Goal: Transaction & Acquisition: Purchase product/service

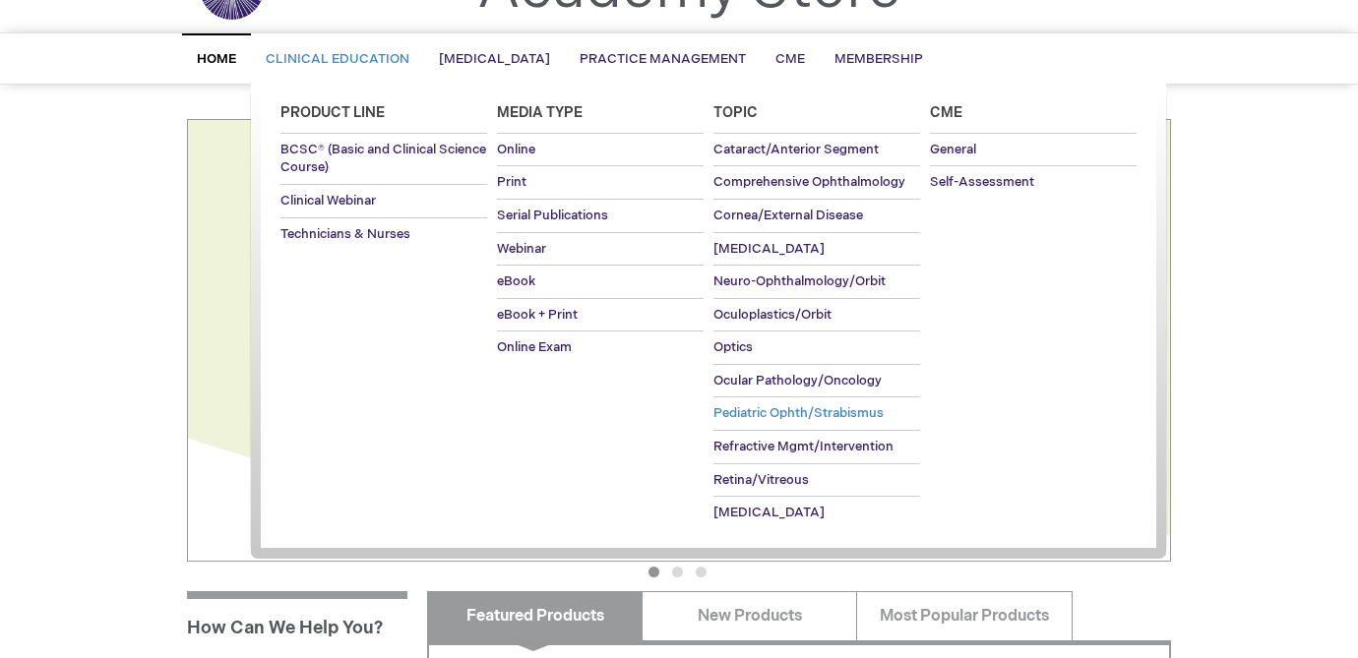
scroll to position [117, 0]
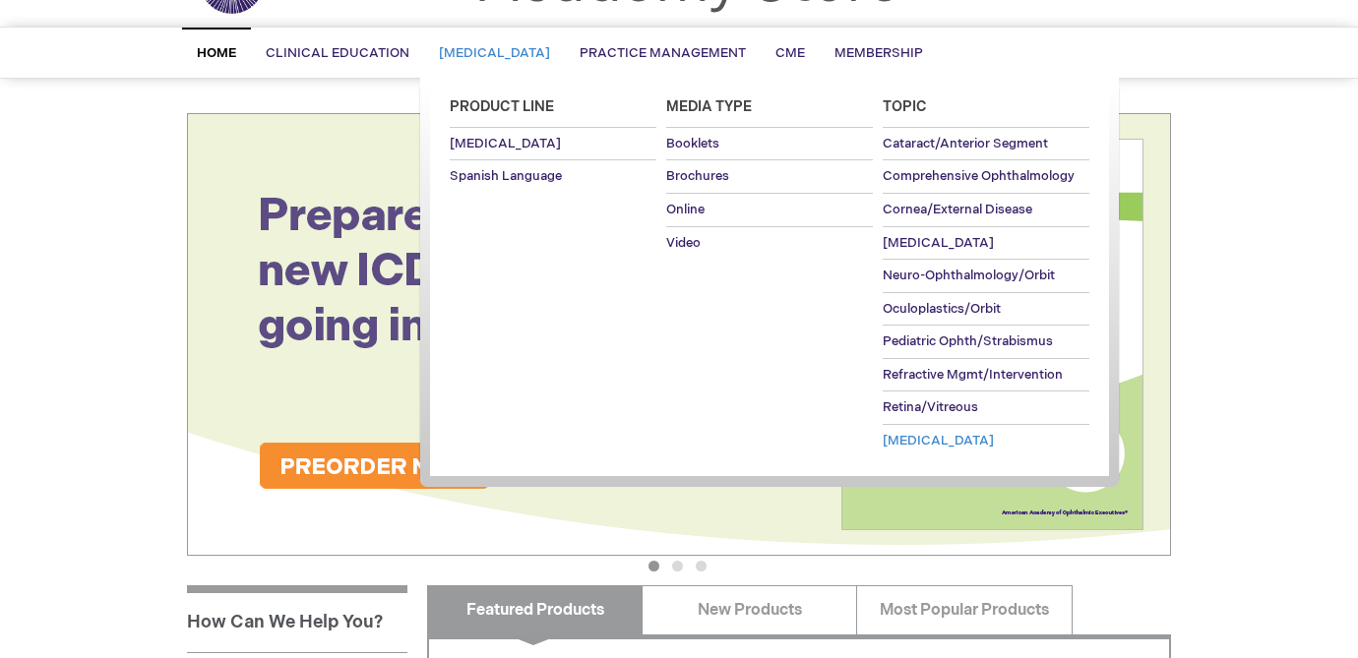
click at [921, 442] on span "[MEDICAL_DATA]" at bounding box center [938, 441] width 111 height 16
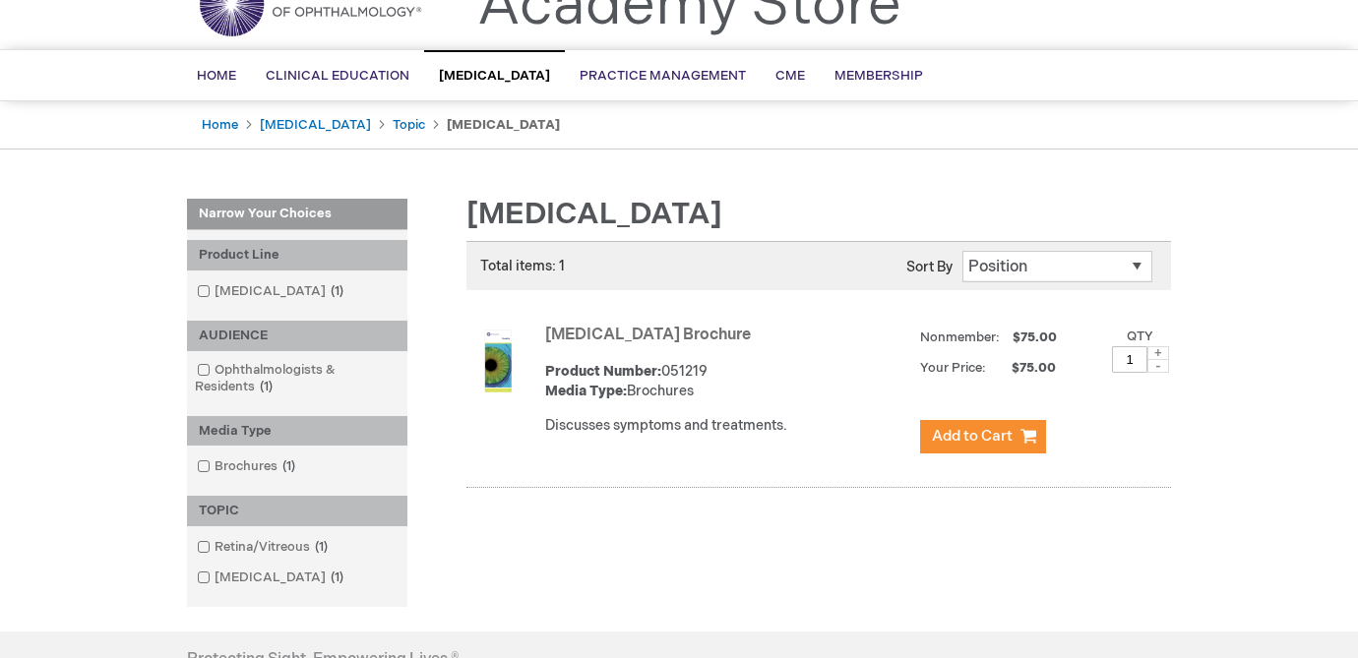
scroll to position [100, 0]
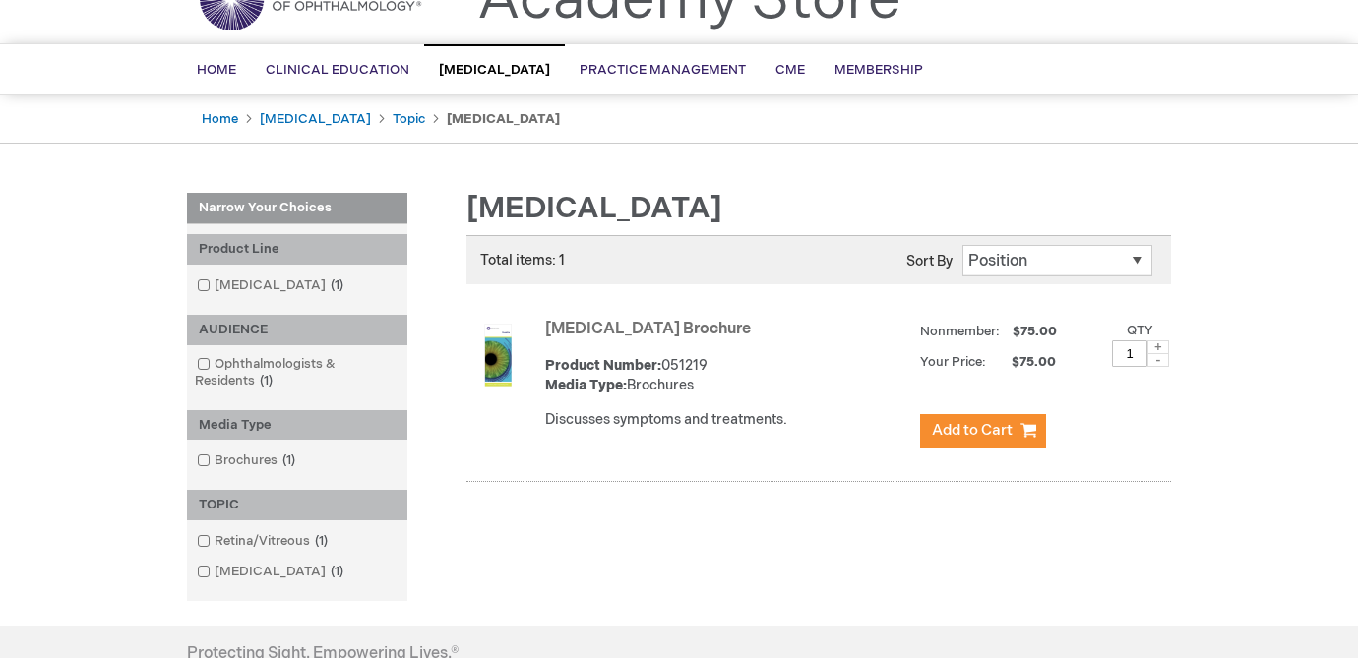
click at [636, 335] on link "[MEDICAL_DATA] Brochure" at bounding box center [648, 329] width 206 height 19
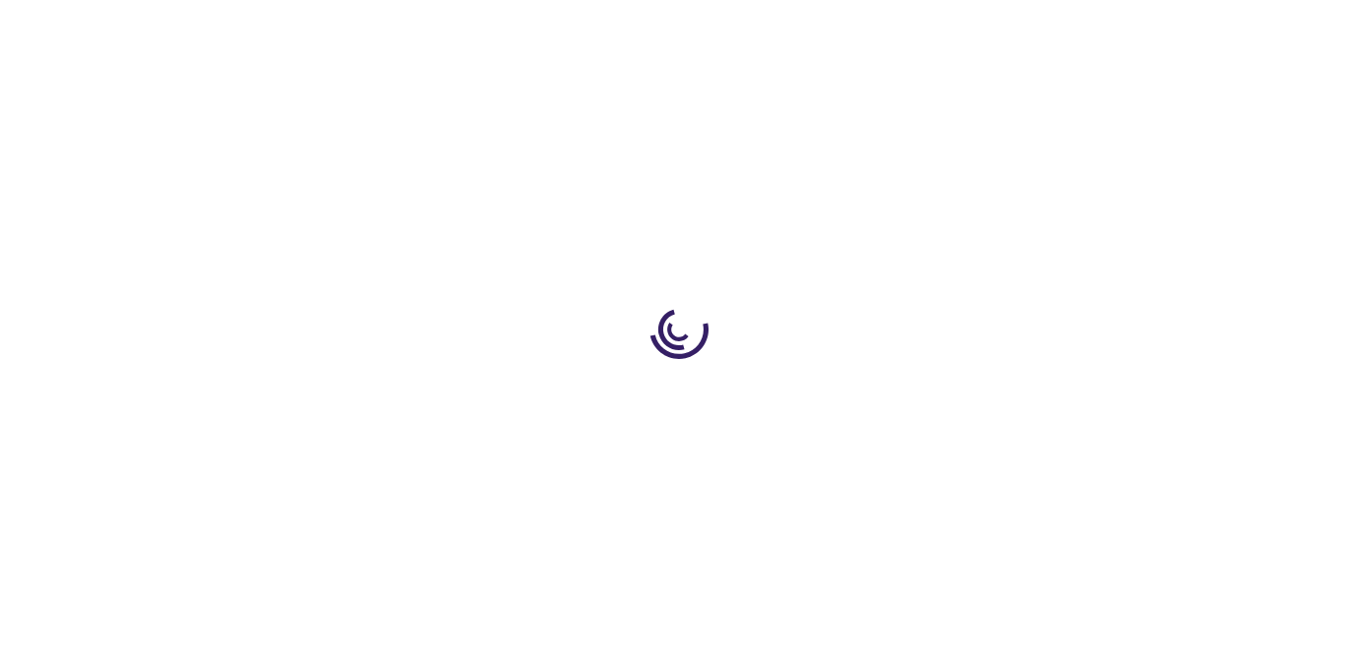
type input "1"
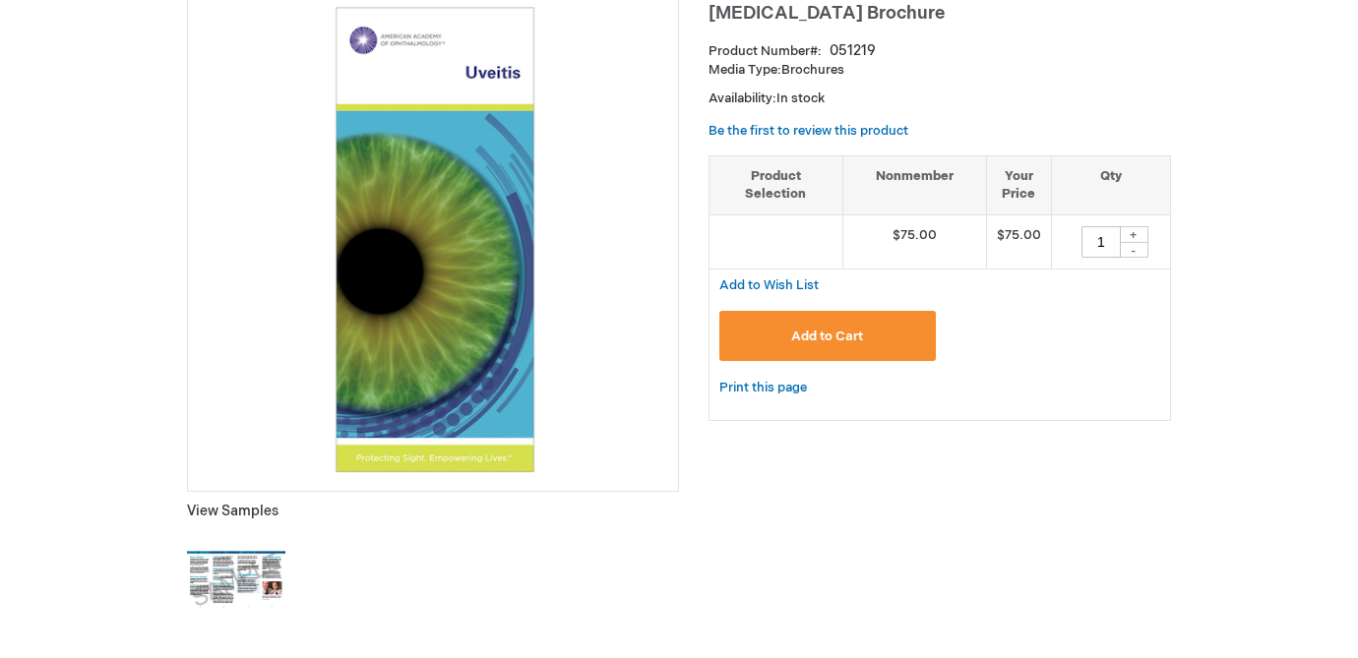
scroll to position [300, 0]
click at [214, 577] on img at bounding box center [236, 579] width 98 height 98
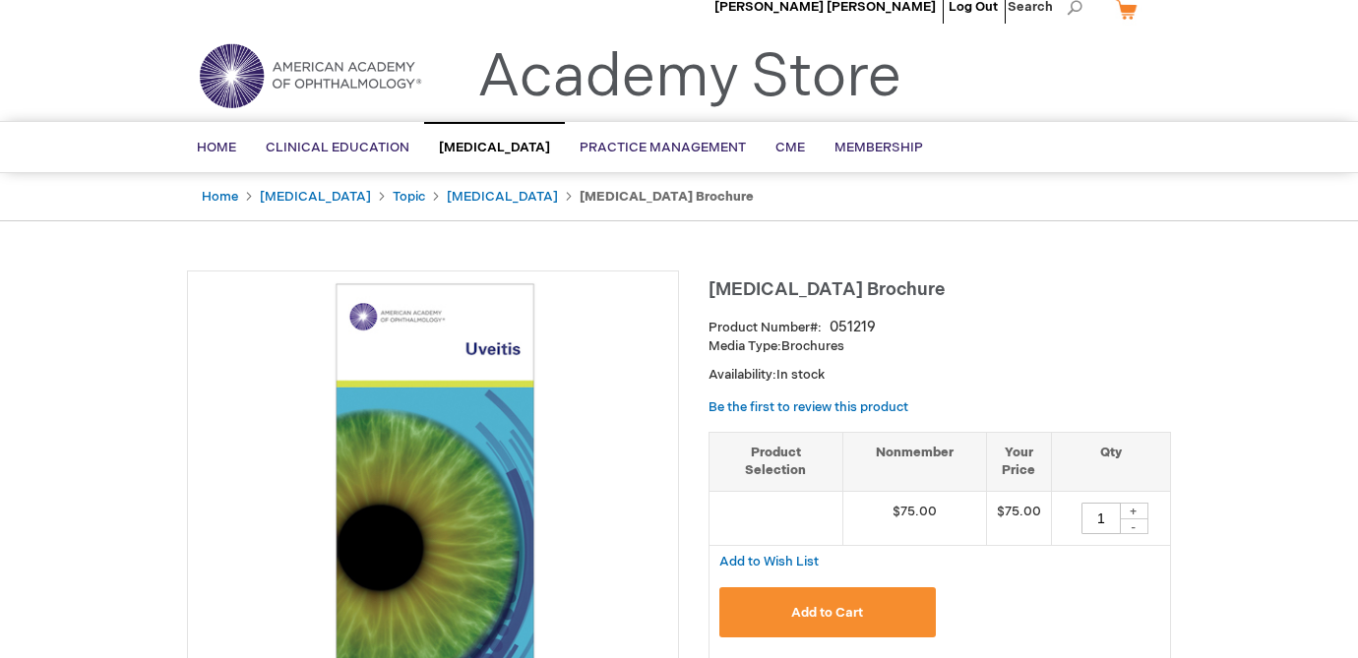
scroll to position [0, 0]
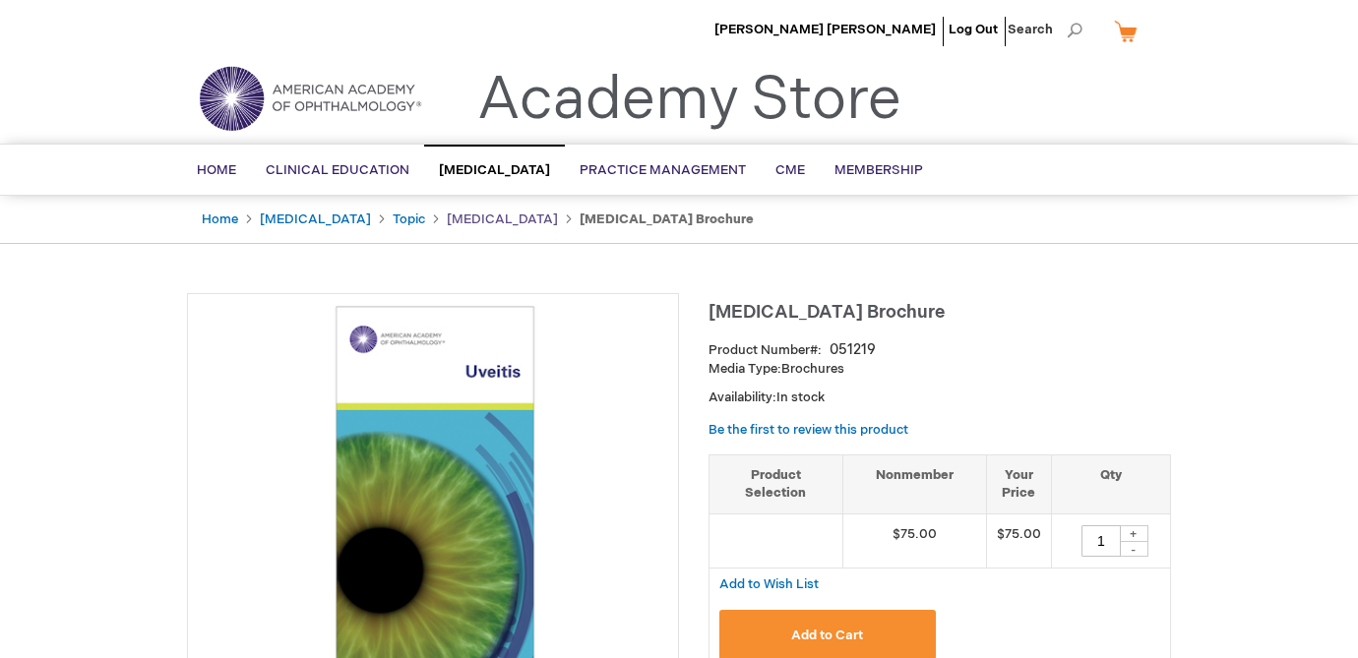
click at [468, 220] on link "[MEDICAL_DATA]" at bounding box center [502, 220] width 111 height 16
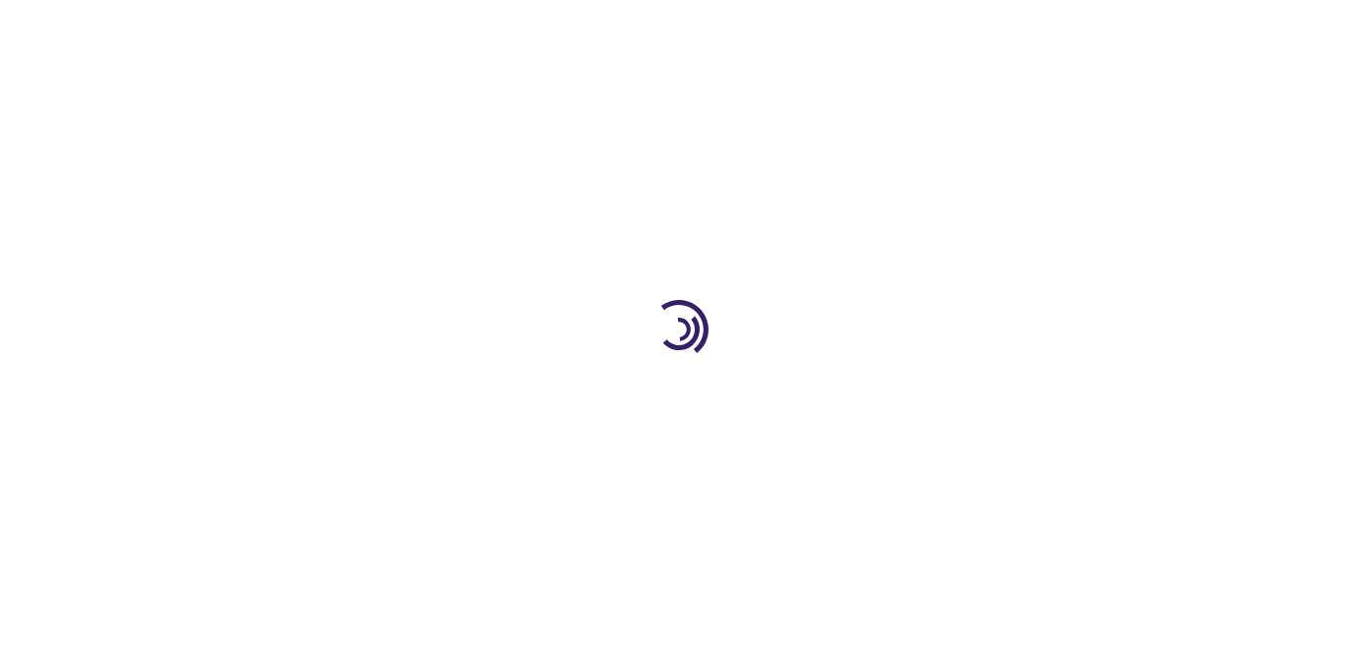
type input "1"
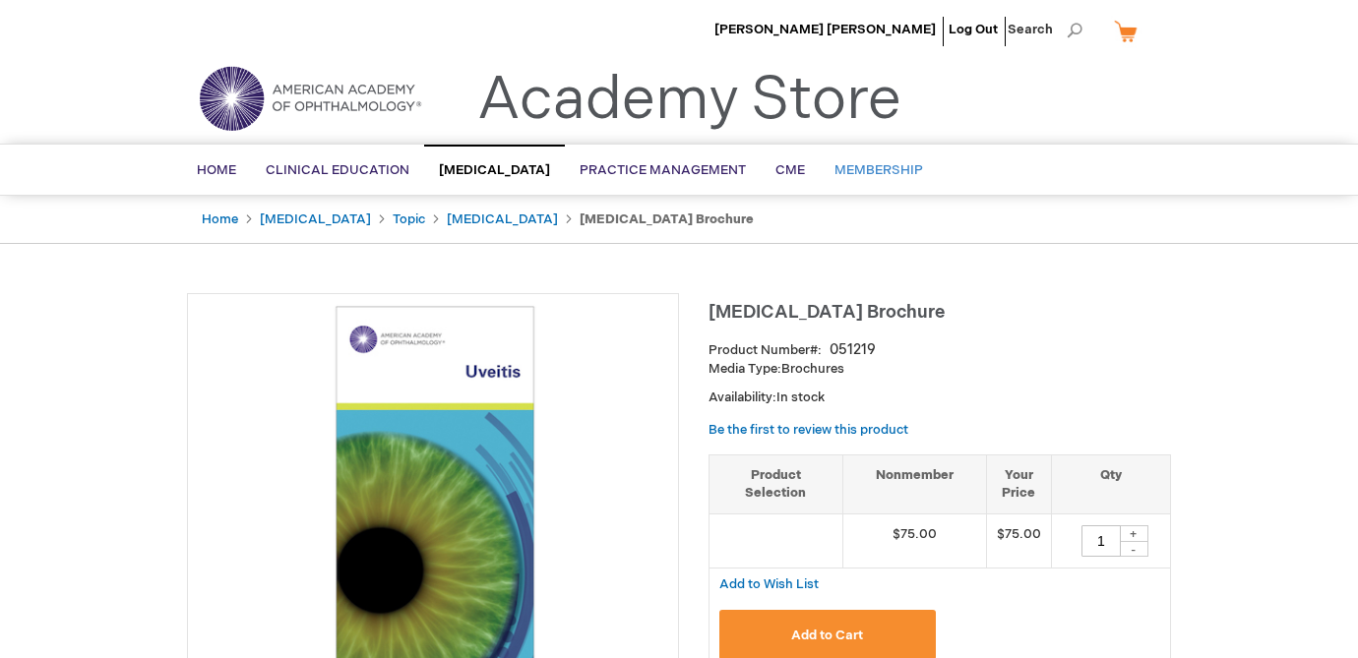
click at [898, 170] on span "Membership" at bounding box center [878, 170] width 89 height 16
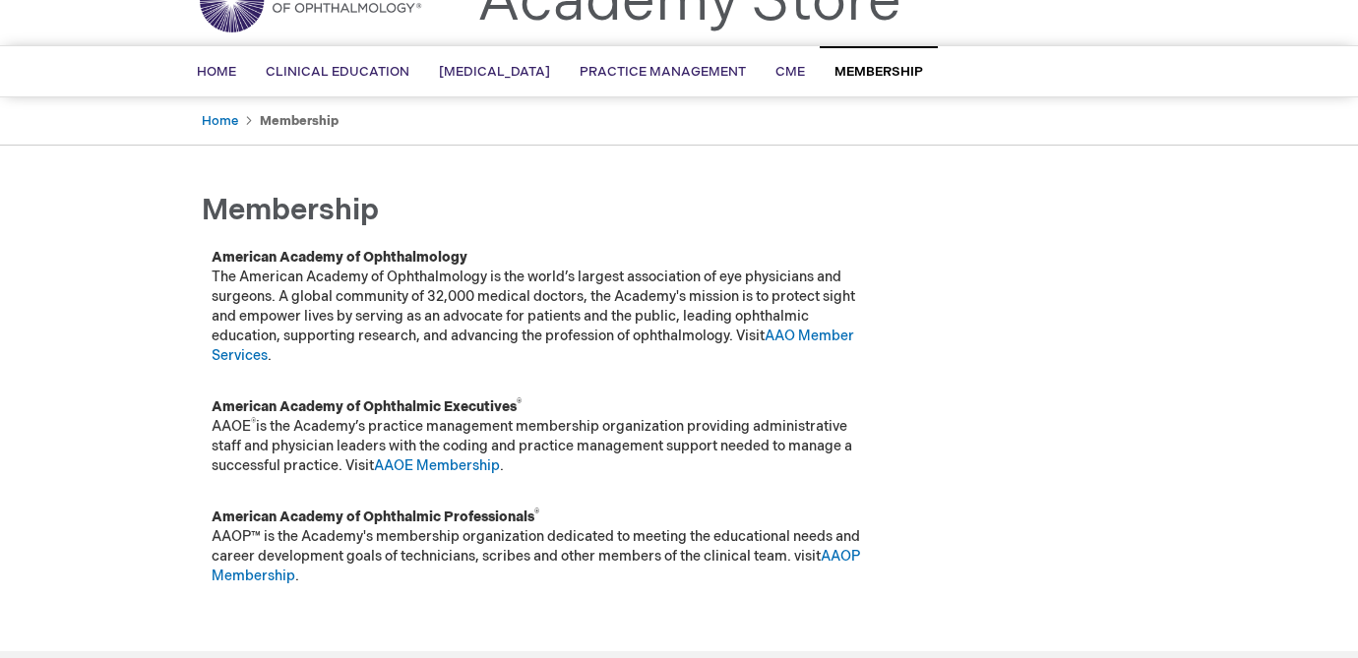
scroll to position [97, 0]
click at [815, 340] on link "AAO Member Services" at bounding box center [533, 347] width 643 height 36
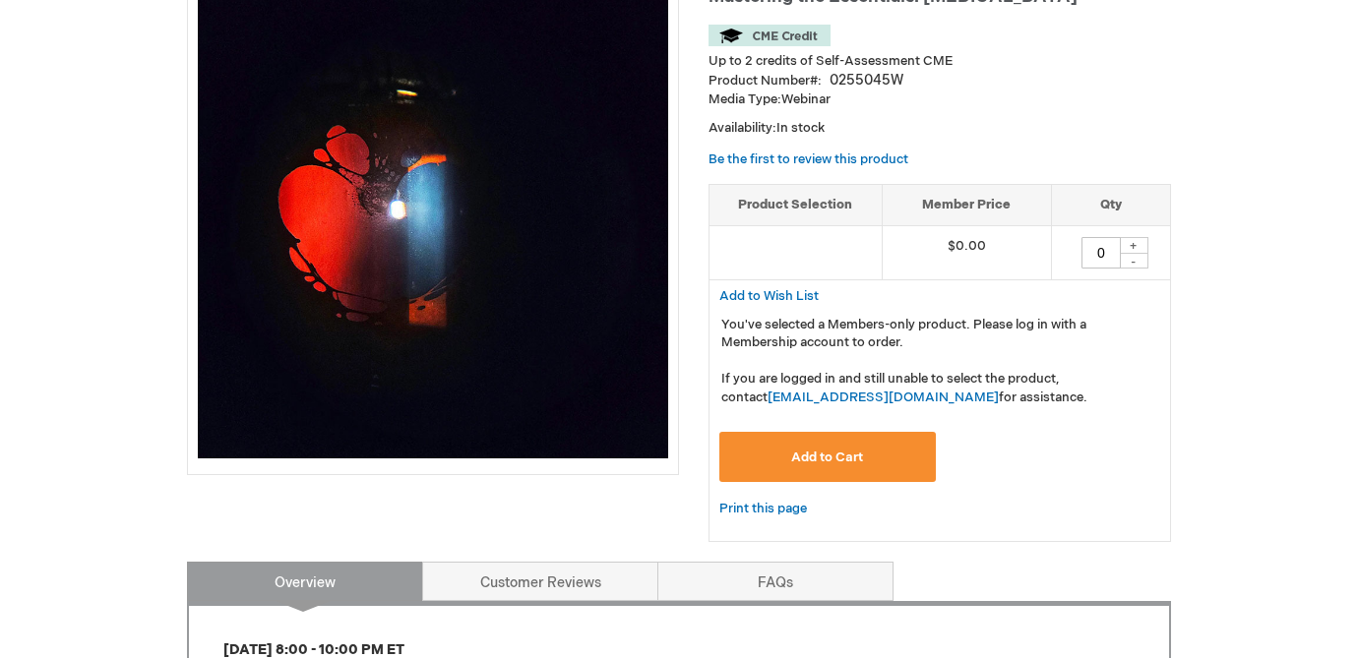
scroll to position [315, 0]
click at [765, 469] on button "Add to Cart" at bounding box center [827, 456] width 216 height 50
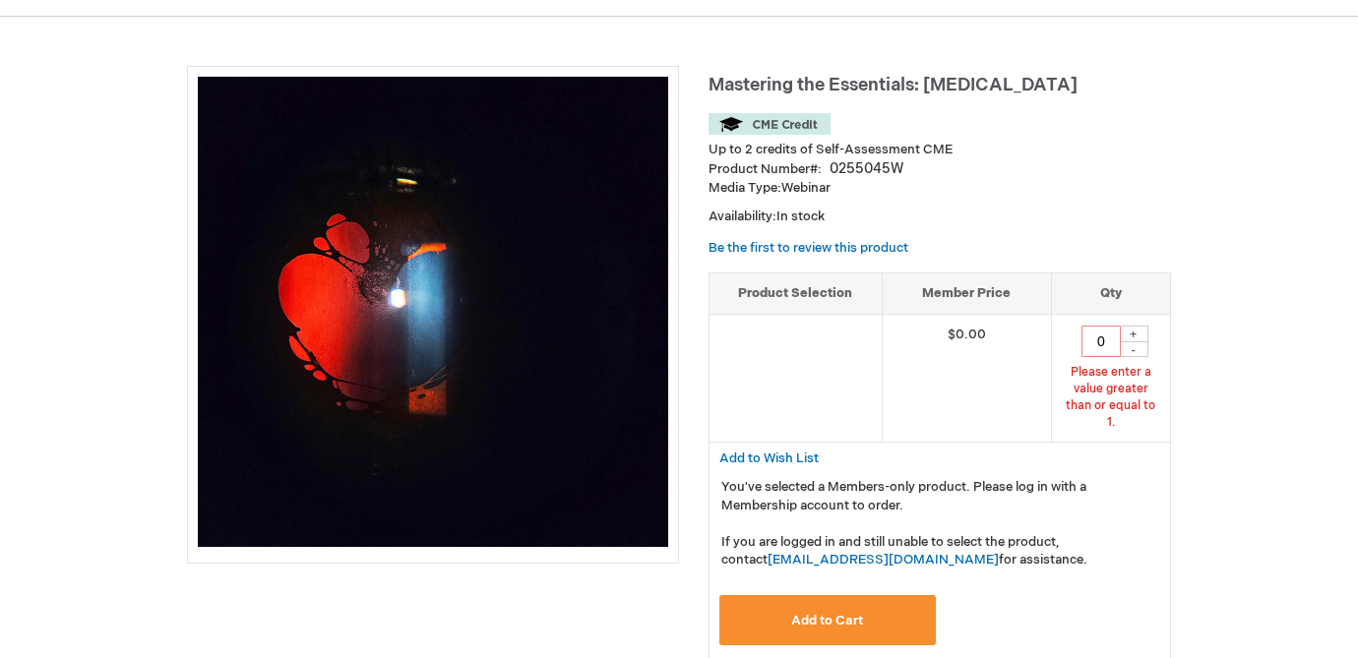
scroll to position [221, 0]
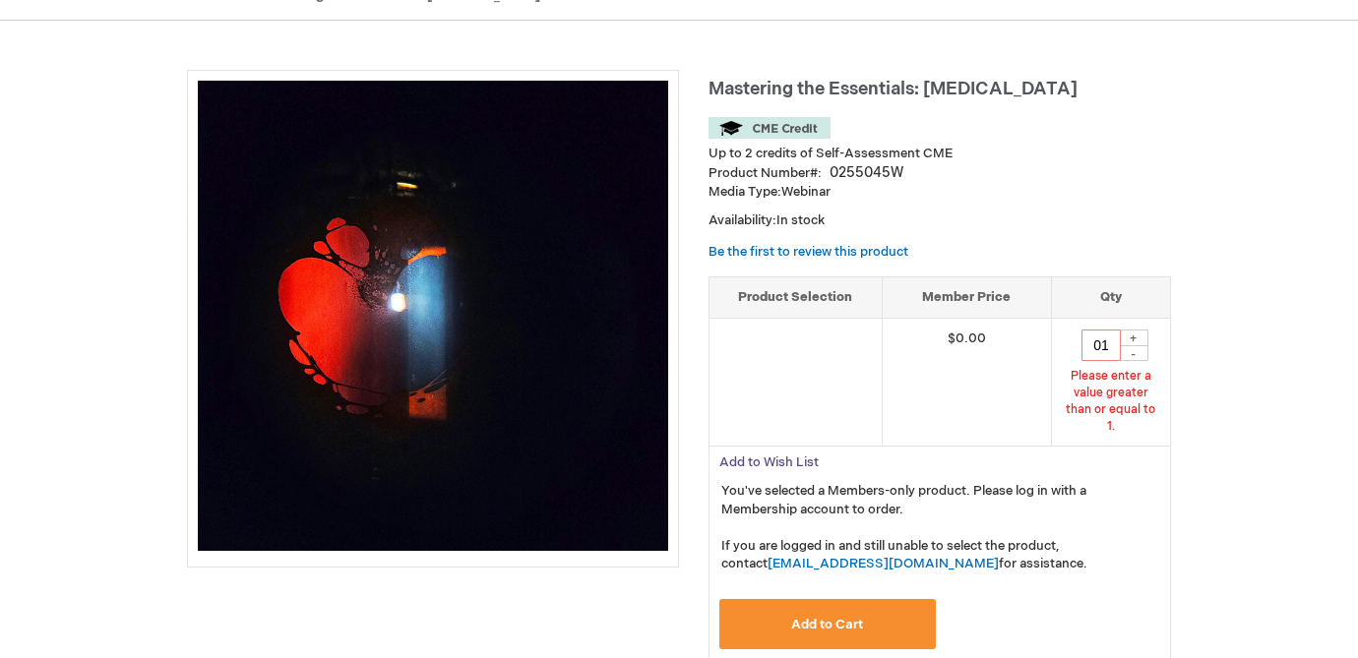
type input "0"
type input "1"
click at [823, 617] on span "Add to Cart" at bounding box center [827, 625] width 72 height 16
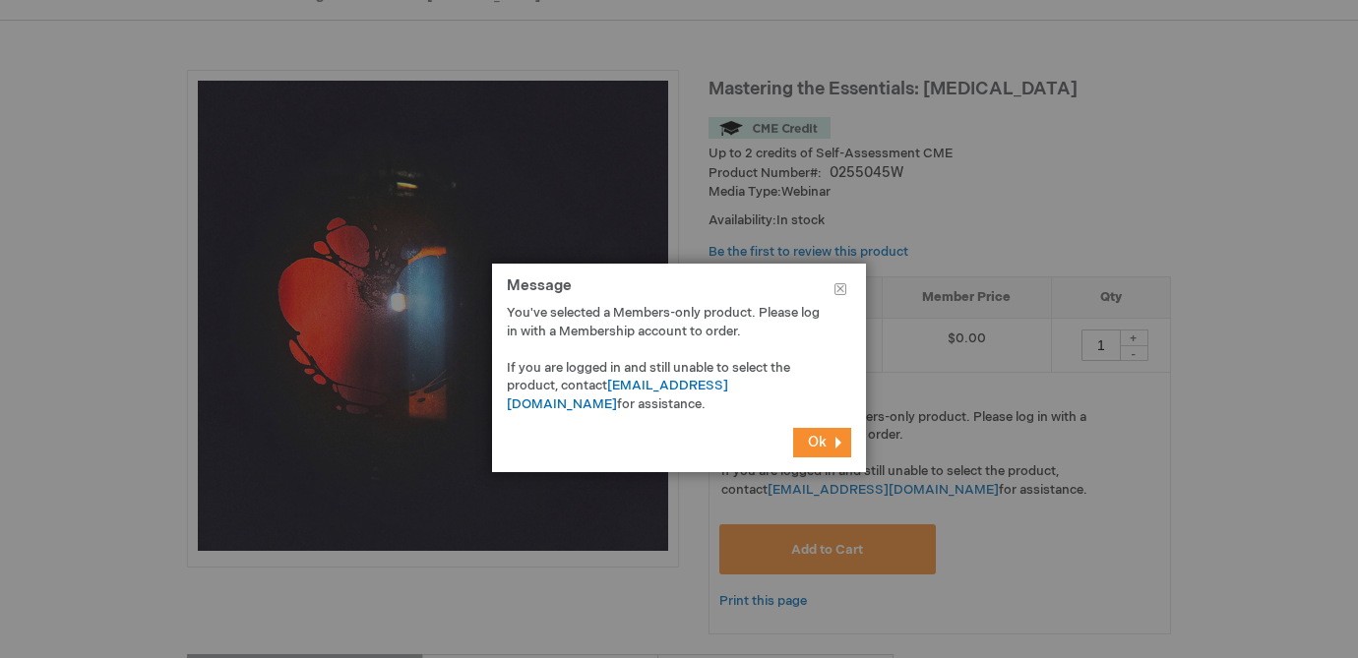
click at [819, 450] on span "Ok" at bounding box center [817, 442] width 19 height 17
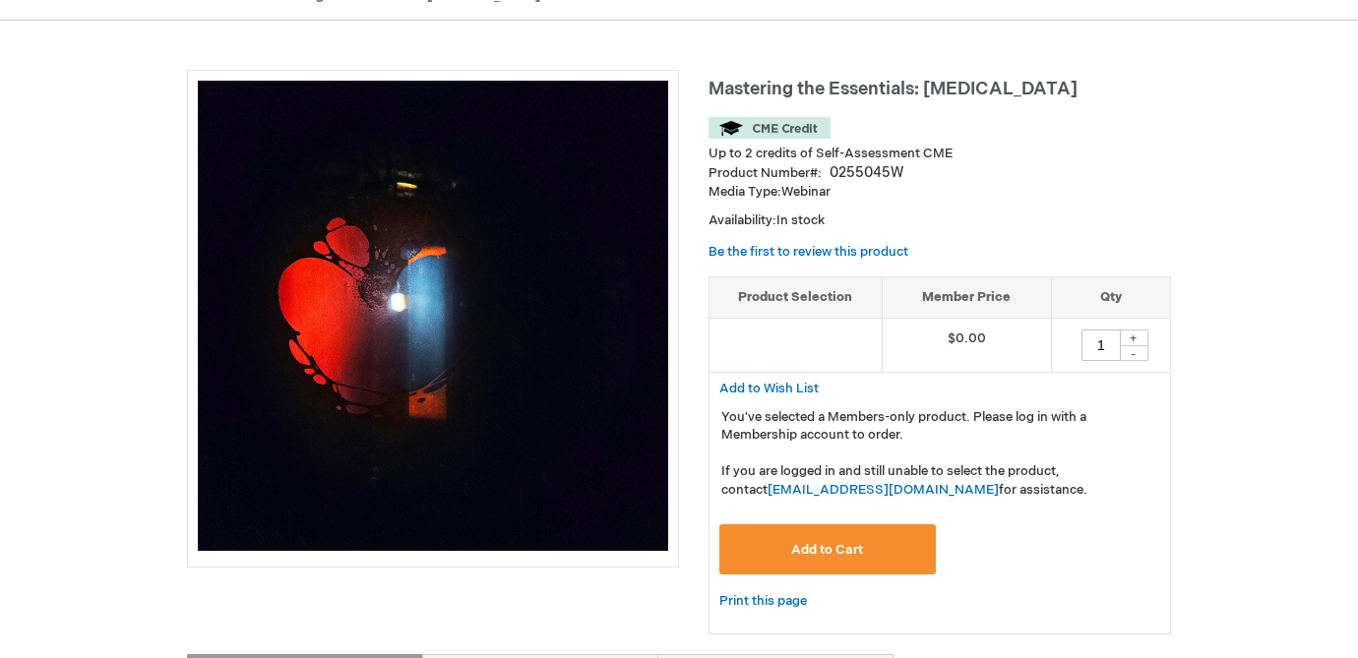
scroll to position [0, 0]
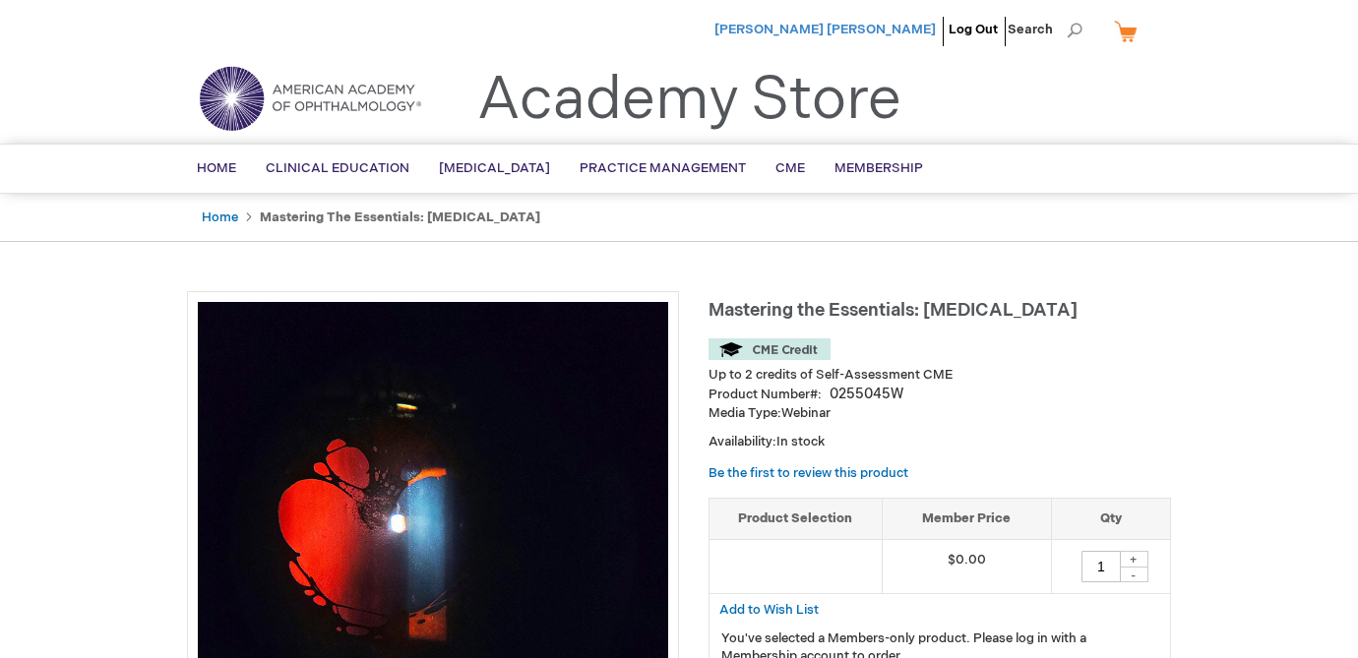
click at [873, 28] on span "[PERSON_NAME] [PERSON_NAME]" at bounding box center [824, 30] width 221 height 16
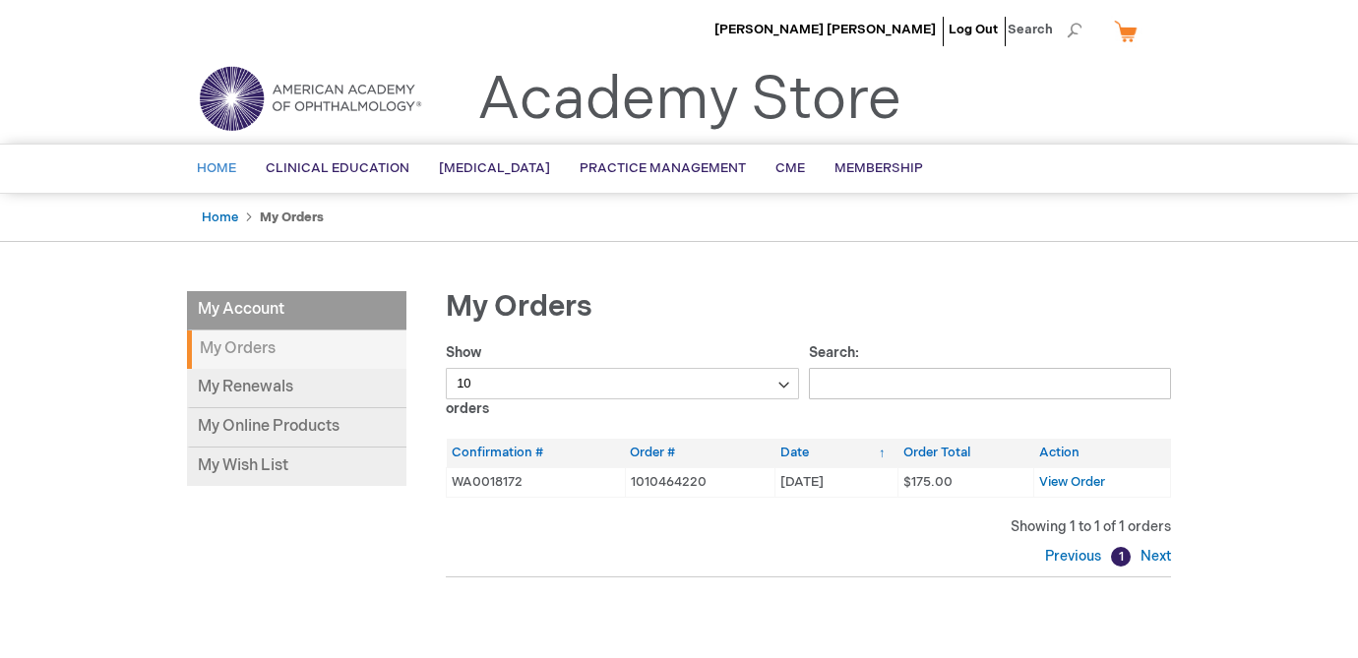
click at [211, 164] on span "Home" at bounding box center [216, 168] width 39 height 16
